Goal: Task Accomplishment & Management: Complete application form

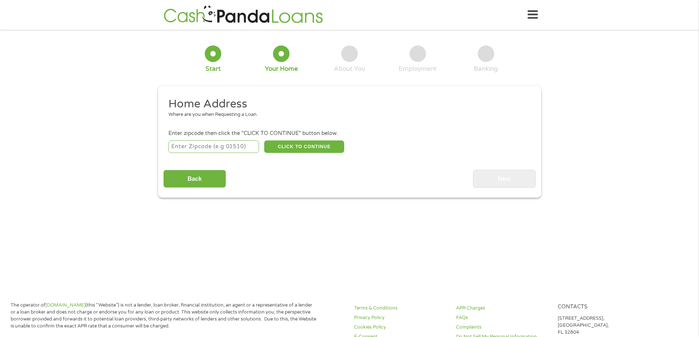
click at [211, 148] on input "number" at bounding box center [213, 147] width 91 height 12
type input "32778"
click at [294, 146] on button "CLICK TO CONTINUE" at bounding box center [304, 147] width 80 height 12
type input "32778"
type input "[PERSON_NAME]"
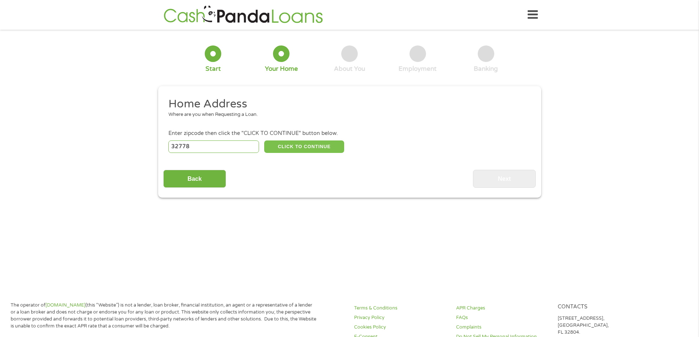
select select "[US_STATE]"
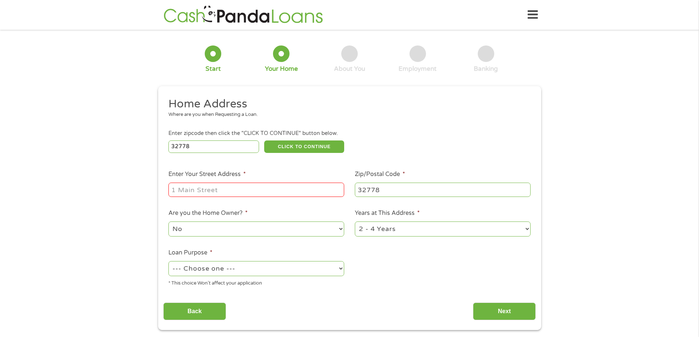
click at [238, 188] on input "Enter Your Street Address *" at bounding box center [256, 190] width 176 height 14
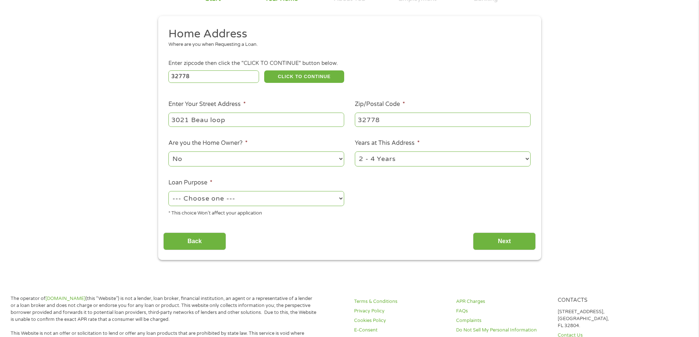
scroll to position [73, 0]
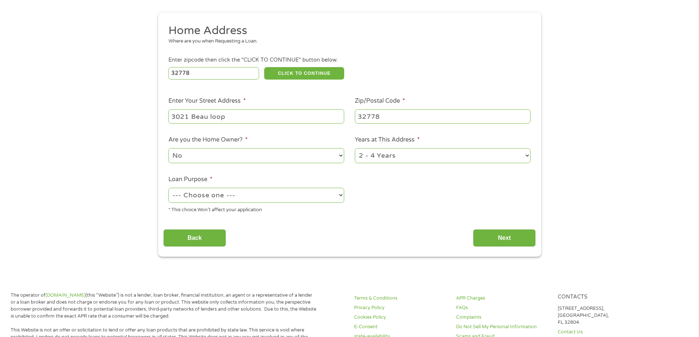
type input "3021 Beau loop"
click at [225, 192] on select "--- Choose one --- Pay Bills Debt Consolidation Home Improvement Major Purchase…" at bounding box center [256, 195] width 176 height 15
select select "other"
click at [168, 188] on select "--- Choose one --- Pay Bills Debt Consolidation Home Improvement Major Purchase…" at bounding box center [256, 195] width 176 height 15
click at [501, 238] on input "Next" at bounding box center [504, 238] width 63 height 18
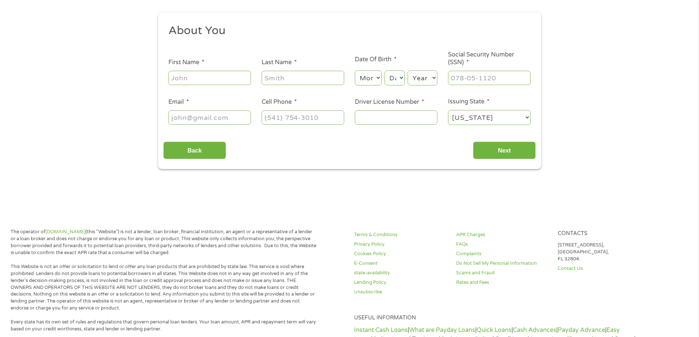
scroll to position [0, 0]
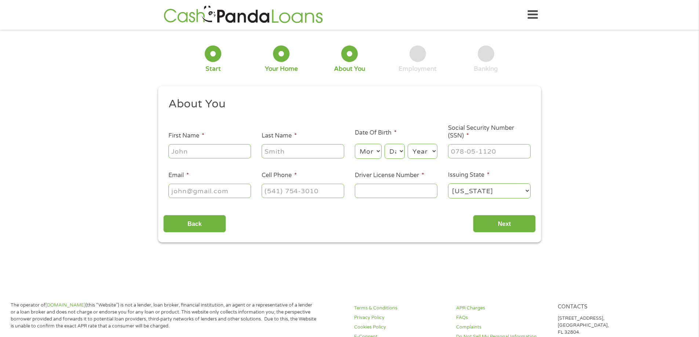
click at [197, 150] on input "First Name *" at bounding box center [209, 151] width 83 height 14
type input "[PERSON_NAME]"
click at [373, 150] on select "Month 1 2 3 4 5 6 7 8 9 10 11 12" at bounding box center [368, 151] width 27 height 15
select select "7"
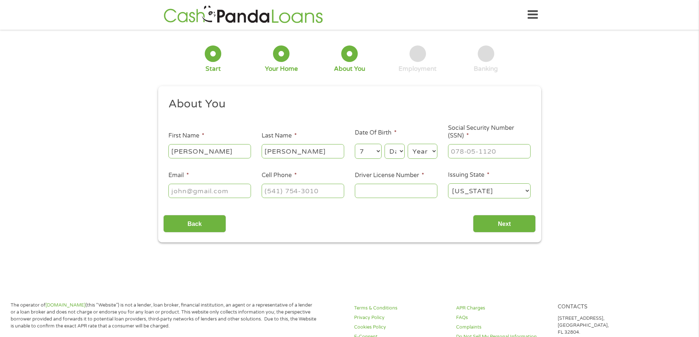
click at [355, 144] on select "Month 1 2 3 4 5 6 7 8 9 10 11 12" at bounding box center [368, 151] width 27 height 15
click at [392, 149] on select "Day 1 2 3 4 5 6 7 8 9 10 11 12 13 14 15 16 17 18 19 20 21 22 23 24 25 26 27 28 …" at bounding box center [395, 151] width 20 height 15
select select "22"
click at [385, 144] on select "Day 1 2 3 4 5 6 7 8 9 10 11 12 13 14 15 16 17 18 19 20 21 22 23 24 25 26 27 28 …" at bounding box center [395, 151] width 20 height 15
click at [420, 150] on select "Year [DATE] 2006 2005 2004 2003 2002 2001 2000 1999 1998 1997 1996 1995 1994 19…" at bounding box center [423, 151] width 30 height 15
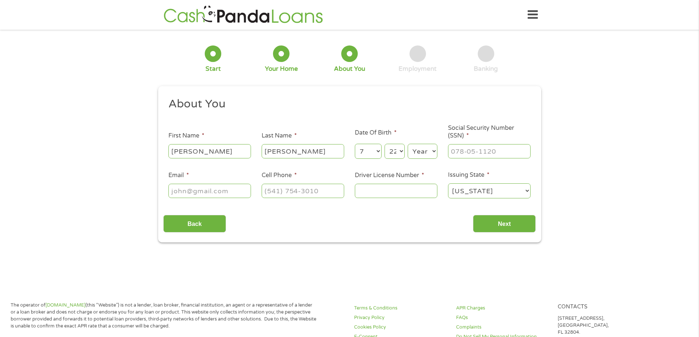
select select "1984"
click at [408, 144] on select "Year [DATE] 2006 2005 2004 2003 2002 2001 2000 1999 1998 1997 1996 1995 1994 19…" at bounding box center [423, 151] width 30 height 15
drag, startPoint x: 469, startPoint y: 153, endPoint x: 466, endPoint y: 150, distance: 4.2
click at [469, 153] on input "___-__-____" at bounding box center [489, 151] width 83 height 14
drag, startPoint x: 413, startPoint y: 159, endPoint x: 401, endPoint y: 160, distance: 12.5
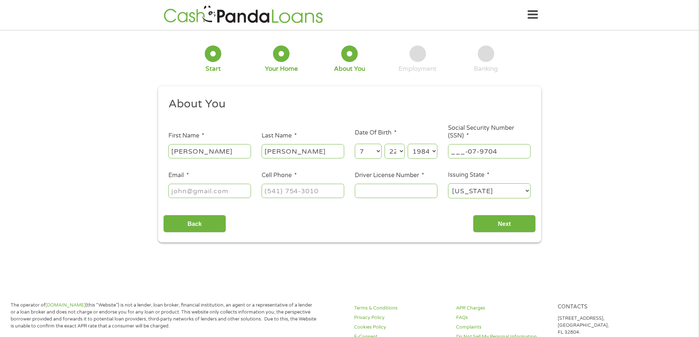
click at [401, 160] on ul "About You This field is hidden when viewing the form Title * --- Choose one ---…" at bounding box center [349, 151] width 372 height 108
type input "079-70-4082"
click at [175, 194] on input "Email *" at bounding box center [209, 191] width 83 height 14
type input "[PERSON_NAME][EMAIL_ADDRESS][DOMAIN_NAME]"
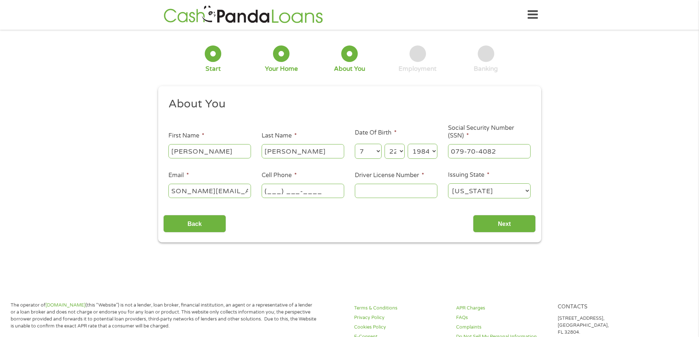
click at [284, 189] on input "(___) ___-____" at bounding box center [303, 191] width 83 height 14
type input "[PHONE_NUMBER]"
click at [392, 191] on input "Driver License Number *" at bounding box center [396, 191] width 83 height 14
click at [373, 182] on li "Driver License Number *" at bounding box center [395, 185] width 93 height 28
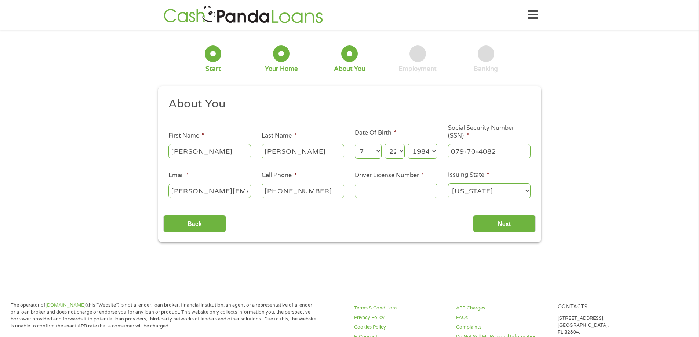
click at [370, 186] on input "Driver License Number *" at bounding box center [396, 191] width 83 height 14
type input "l214324023000"
click at [514, 220] on input "Next" at bounding box center [504, 224] width 63 height 18
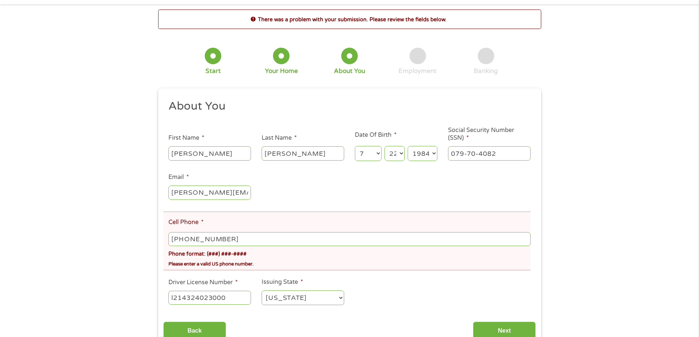
scroll to position [73, 0]
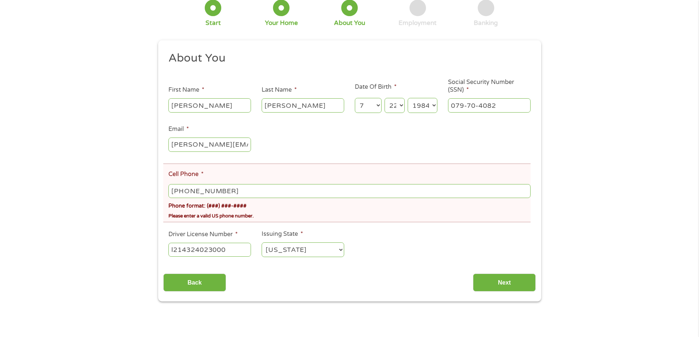
click at [230, 192] on input "[PHONE_NUMBER]" at bounding box center [349, 191] width 362 height 14
type input "[PHONE_NUMBER]"
drag, startPoint x: 404, startPoint y: 229, endPoint x: 430, endPoint y: 239, distance: 28.4
click at [418, 238] on ul "About You This field is hidden when viewing the form Title * --- Choose one ---…" at bounding box center [349, 157] width 372 height 213
click at [493, 273] on div "Back Next" at bounding box center [349, 280] width 372 height 23
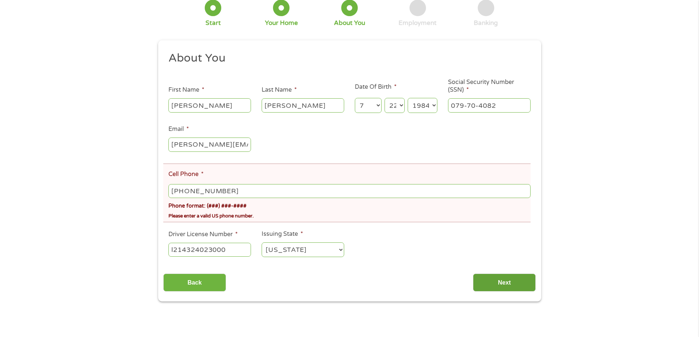
click at [494, 279] on input "Next" at bounding box center [504, 283] width 63 height 18
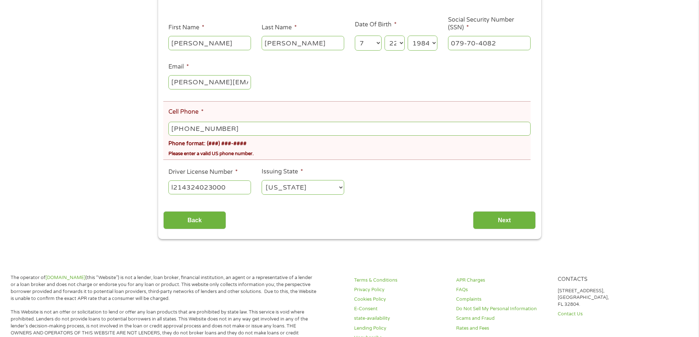
scroll to position [183, 0]
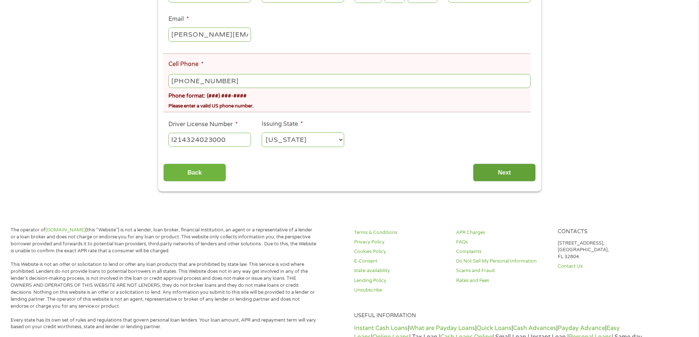
click at [506, 178] on input "Next" at bounding box center [504, 173] width 63 height 18
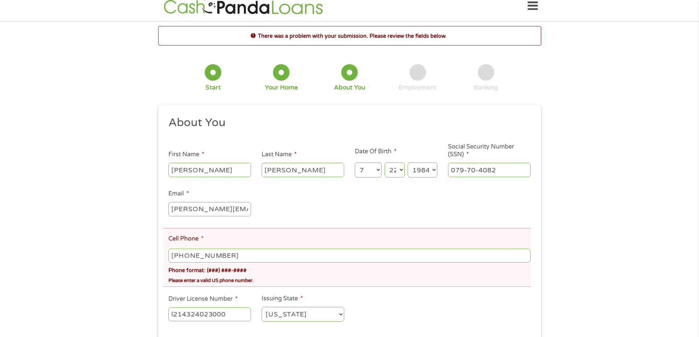
scroll to position [0, 0]
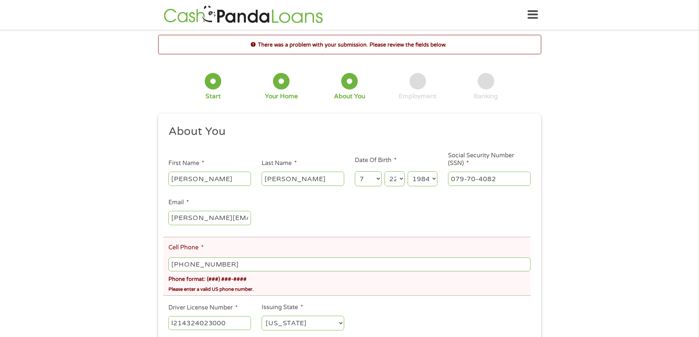
click at [181, 266] on input "[PHONE_NUMBER]" at bounding box center [349, 265] width 362 height 14
type input "[PHONE_NUMBER]"
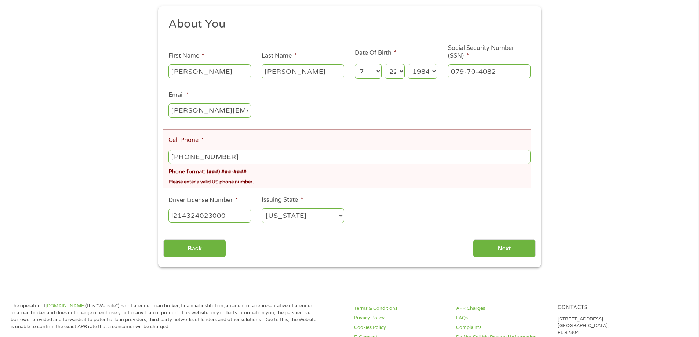
scroll to position [220, 0]
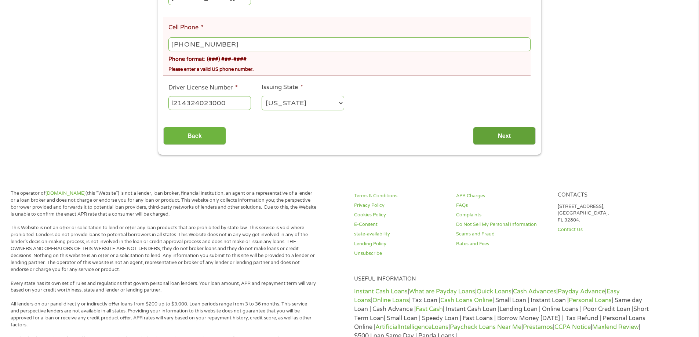
click at [521, 137] on input "Next" at bounding box center [504, 136] width 63 height 18
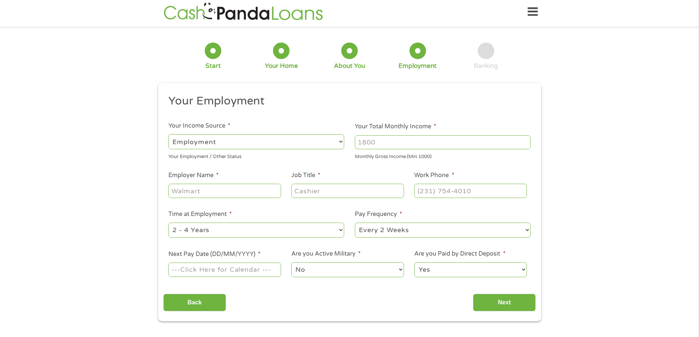
scroll to position [0, 0]
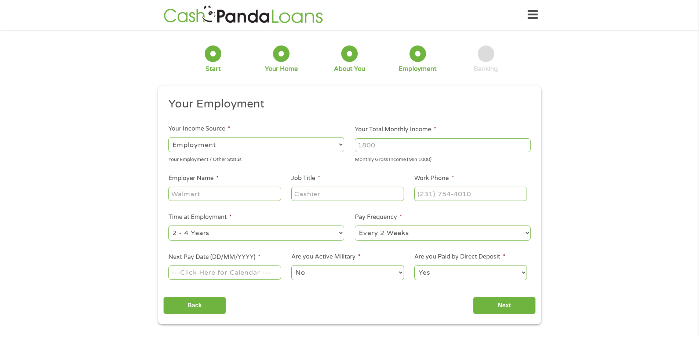
click at [375, 142] on input "Your Total Monthly Income *" at bounding box center [443, 145] width 176 height 14
type input "3600"
click at [216, 191] on input "Employer Name *" at bounding box center [224, 194] width 112 height 14
type input "NARS"
click at [336, 193] on input "Job Title *" at bounding box center [347, 194] width 112 height 14
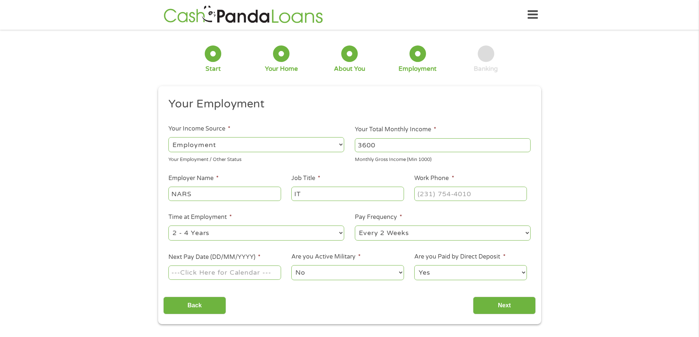
type input "IT"
click at [443, 197] on input "(___) ___-____" at bounding box center [470, 194] width 112 height 14
drag, startPoint x: 441, startPoint y: 193, endPoint x: 538, endPoint y: 190, distance: 97.3
click at [538, 190] on div "This field is hidden when viewing the form gclid This field is hidden when view…" at bounding box center [349, 205] width 383 height 238
type input "[PHONE_NUMBER]"
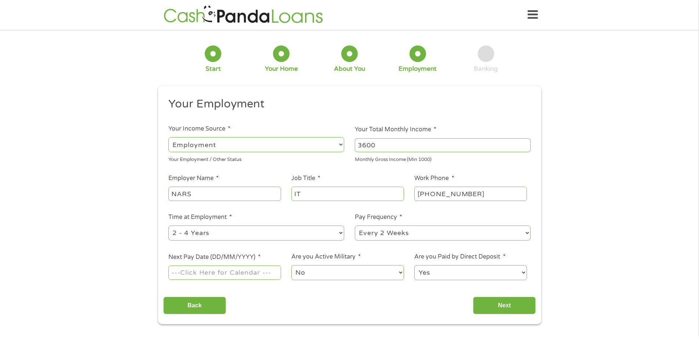
click at [221, 273] on input "Next Pay Date (DD/MM/YYYY) *" at bounding box center [224, 273] width 112 height 14
type input "[DATE]"
click at [510, 299] on input "Next" at bounding box center [504, 306] width 63 height 18
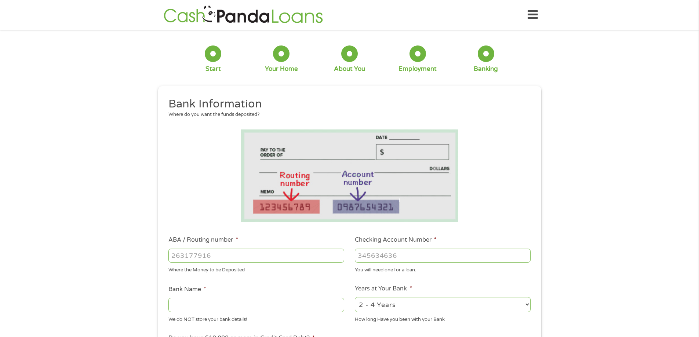
click at [185, 251] on input "ABA / Routing number *" at bounding box center [256, 256] width 176 height 14
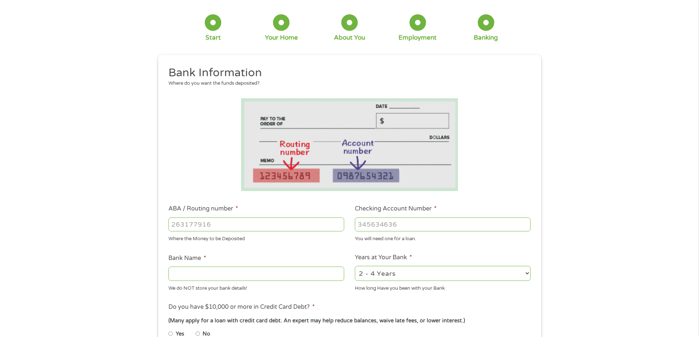
scroll to position [183, 0]
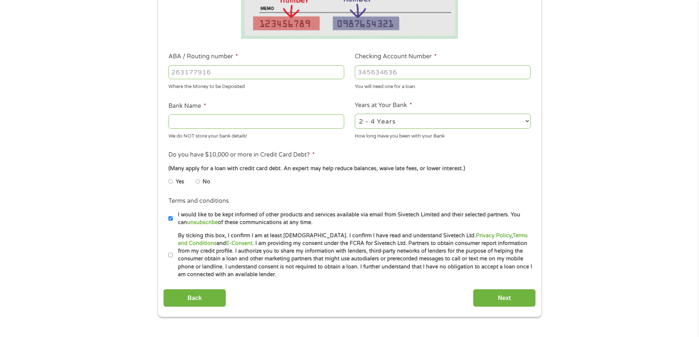
click at [208, 76] on input "ABA / Routing number *" at bounding box center [256, 72] width 176 height 14
type input "063109935"
type input "FIFTH THIRD BANK"
type input "063109935"
click at [382, 69] on input "Checking Account Number *" at bounding box center [443, 72] width 176 height 14
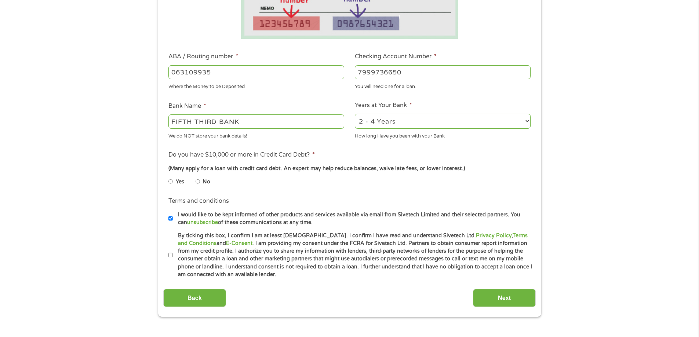
type input "7999736650"
drag, startPoint x: 197, startPoint y: 181, endPoint x: 201, endPoint y: 195, distance: 14.4
click at [197, 182] on input "No" at bounding box center [198, 182] width 4 height 12
radio input "true"
click at [496, 298] on input "Next" at bounding box center [504, 298] width 63 height 18
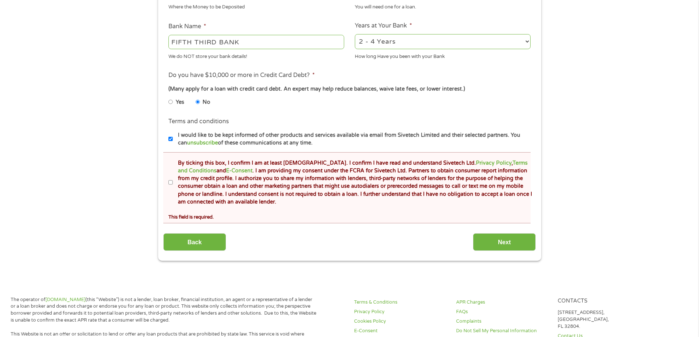
scroll to position [294, 0]
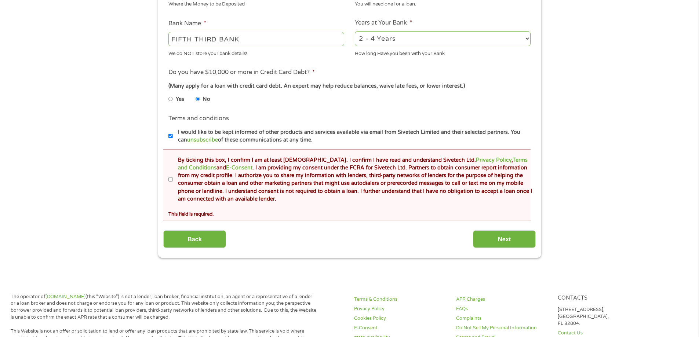
click at [170, 181] on input "By ticking this box, I confirm I am at least [DEMOGRAPHIC_DATA]. I confirm I ha…" at bounding box center [170, 180] width 4 height 12
checkbox input "true"
click at [508, 242] on input "Next" at bounding box center [504, 239] width 63 height 18
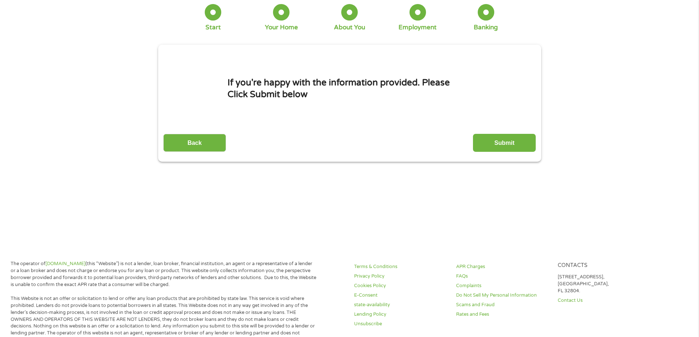
scroll to position [0, 0]
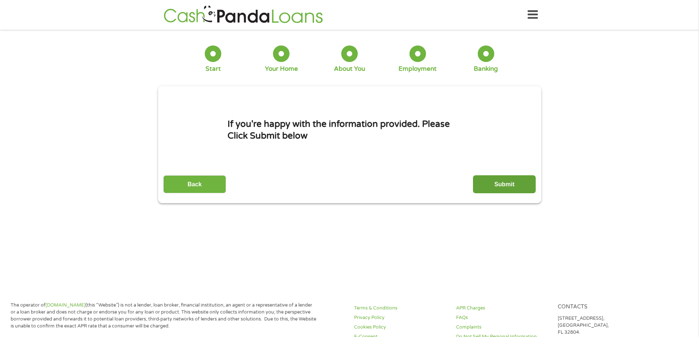
click at [508, 185] on input "Submit" at bounding box center [504, 184] width 63 height 18
